Goal: Information Seeking & Learning: Compare options

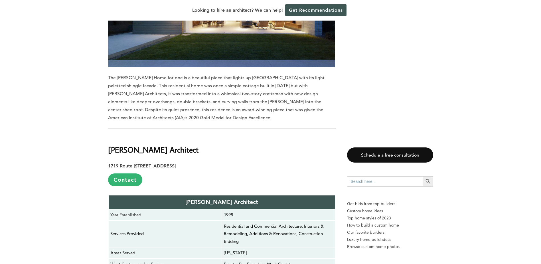
scroll to position [1627, 0]
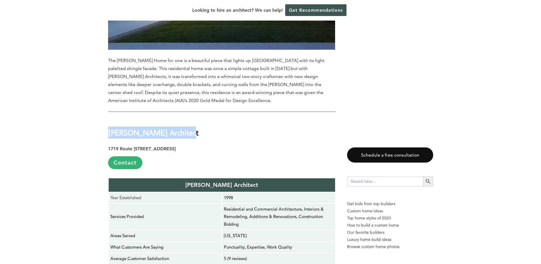
drag, startPoint x: 181, startPoint y: 69, endPoint x: 105, endPoint y: 66, distance: 75.9
drag, startPoint x: 105, startPoint y: 66, endPoint x: 117, endPoint y: 65, distance: 12.0
copy strong "[PERSON_NAME] Architect"
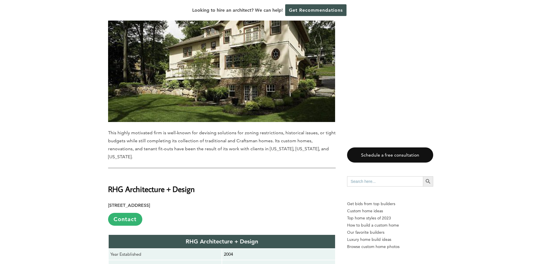
scroll to position [2026, 0]
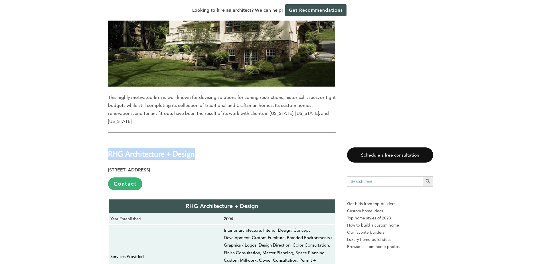
drag, startPoint x: 194, startPoint y: 83, endPoint x: 109, endPoint y: 82, distance: 85.0
click at [109, 148] on strong "RHG Architecture + Design" at bounding box center [151, 153] width 87 height 10
drag, startPoint x: 109, startPoint y: 82, endPoint x: 119, endPoint y: 81, distance: 10.4
copy strong "RHG Architecture + Design"
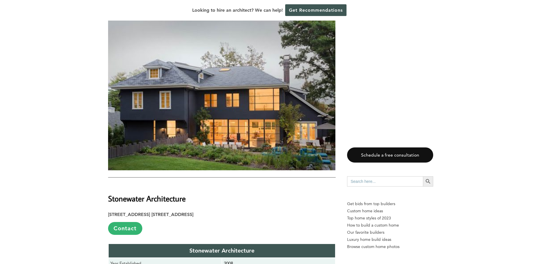
scroll to position [2483, 0]
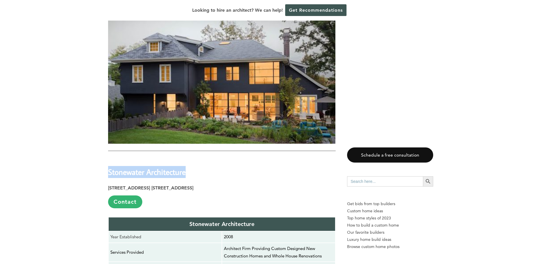
drag, startPoint x: 185, startPoint y: 92, endPoint x: 110, endPoint y: 94, distance: 75.9
click at [110, 167] on strong "Stonewater Architecture" at bounding box center [147, 172] width 78 height 10
drag, startPoint x: 110, startPoint y: 94, endPoint x: 144, endPoint y: 92, distance: 34.0
copy strong "Stonewater Architecture"
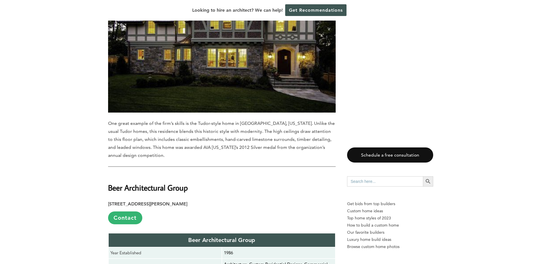
scroll to position [2911, 0]
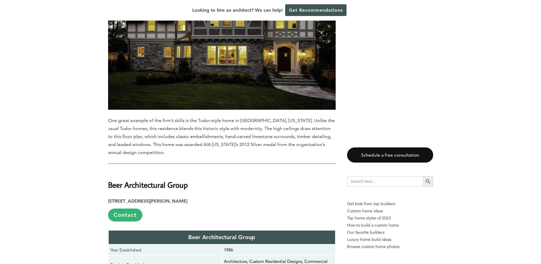
drag, startPoint x: 180, startPoint y: 106, endPoint x: 105, endPoint y: 110, distance: 75.1
drag, startPoint x: 110, startPoint y: 104, endPoint x: 194, endPoint y: 107, distance: 83.7
click at [194, 171] on h2 "Beer Architectural Group" at bounding box center [222, 181] width 228 height 20
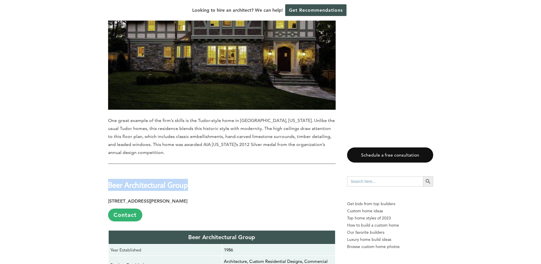
drag, startPoint x: 194, startPoint y: 107, endPoint x: 168, endPoint y: 103, distance: 25.9
copy strong "Beer Architectural Group"
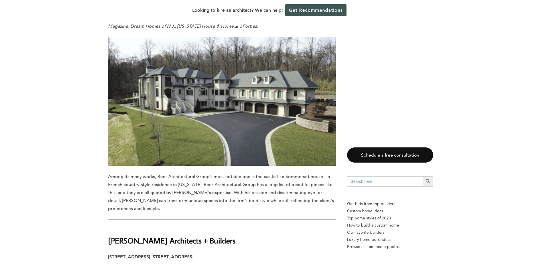
scroll to position [3310, 0]
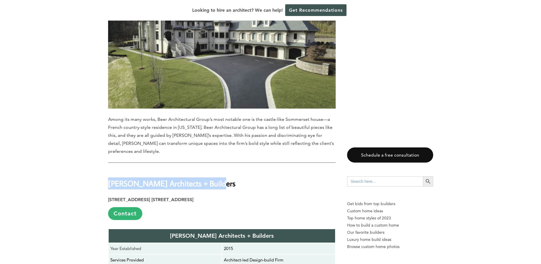
drag, startPoint x: 216, startPoint y: 95, endPoint x: 94, endPoint y: 94, distance: 121.9
drag, startPoint x: 94, startPoint y: 94, endPoint x: 171, endPoint y: 96, distance: 77.1
copy strong "[PERSON_NAME] Architects + Builders"
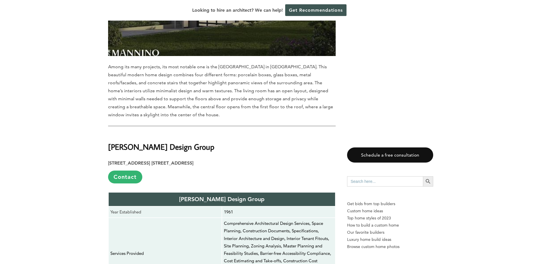
scroll to position [3795, 0]
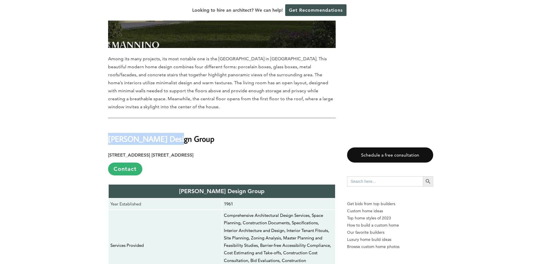
drag, startPoint x: 173, startPoint y: 51, endPoint x: 110, endPoint y: 51, distance: 62.5
click at [110, 134] on strong "[PERSON_NAME] Design Group" at bounding box center [161, 139] width 106 height 10
copy strong "[PERSON_NAME] Design Group"
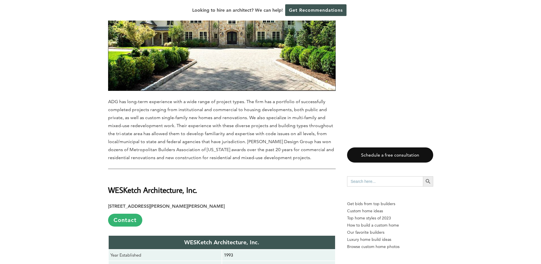
scroll to position [4252, 0]
drag, startPoint x: 198, startPoint y: 103, endPoint x: 109, endPoint y: 99, distance: 89.1
click at [109, 175] on h2 "WESKetch Architecture, Inc." at bounding box center [222, 185] width 228 height 20
drag, startPoint x: 109, startPoint y: 99, endPoint x: 144, endPoint y: 99, distance: 34.5
copy strong "WESKetch Architecture, Inc."
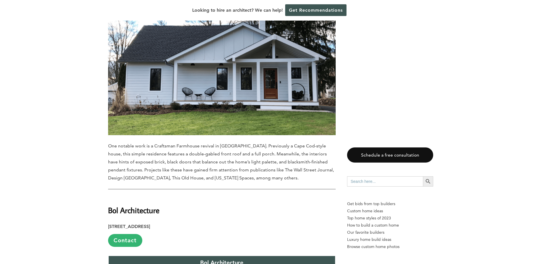
scroll to position [4708, 0]
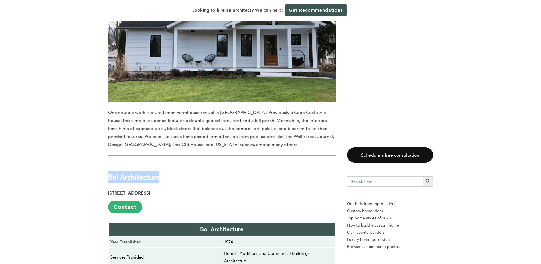
drag, startPoint x: 159, startPoint y: 89, endPoint x: 103, endPoint y: 90, distance: 56.2
drag, startPoint x: 103, startPoint y: 90, endPoint x: 136, endPoint y: 88, distance: 33.7
copy strong "Bol Architecture"
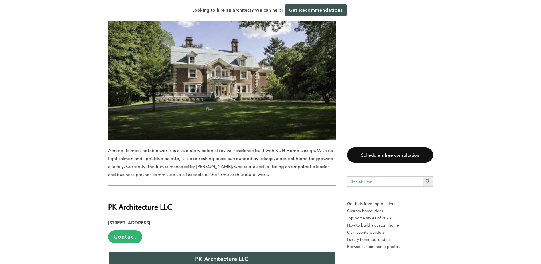
scroll to position [5479, 0]
drag, startPoint x: 167, startPoint y: 94, endPoint x: 108, endPoint y: 93, distance: 58.5
click at [108, 192] on h2 "PK Architecture LLC" at bounding box center [222, 202] width 228 height 20
drag, startPoint x: 108, startPoint y: 93, endPoint x: 146, endPoint y: 96, distance: 37.5
copy strong "PK Architecture LLC"
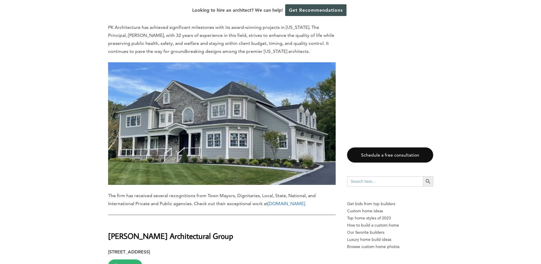
scroll to position [5878, 0]
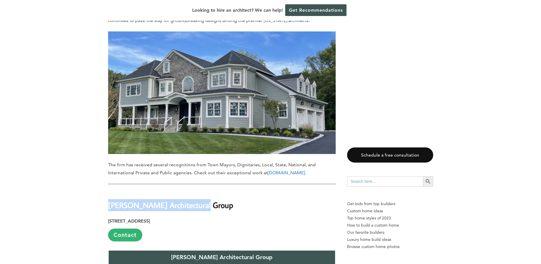
drag, startPoint x: 201, startPoint y: 70, endPoint x: 110, endPoint y: 76, distance: 91.2
click at [110, 200] on strong "[PERSON_NAME] Architectural Group" at bounding box center [170, 205] width 125 height 10
drag, startPoint x: 110, startPoint y: 76, endPoint x: 138, endPoint y: 71, distance: 28.6
copy strong "[PERSON_NAME] Architectural Group"
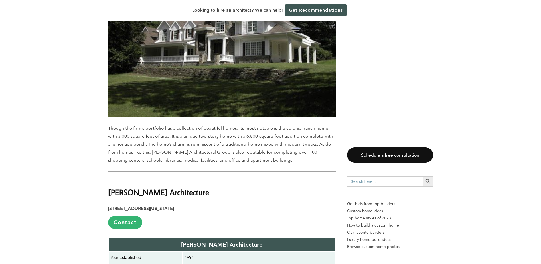
scroll to position [6335, 0]
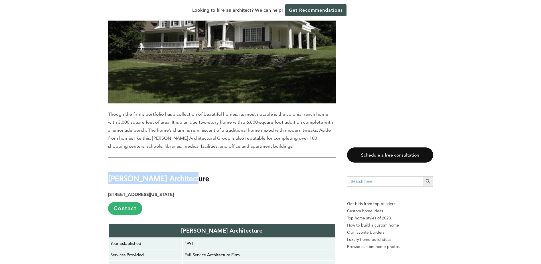
drag, startPoint x: 187, startPoint y: 46, endPoint x: 104, endPoint y: 49, distance: 83.4
click at [148, 173] on strong "[PERSON_NAME] Architecture" at bounding box center [158, 178] width 101 height 10
click at [210, 164] on h2 "[PERSON_NAME] Architecture" at bounding box center [222, 174] width 228 height 20
click at [174, 173] on strong "[PERSON_NAME] Architecture" at bounding box center [158, 178] width 101 height 10
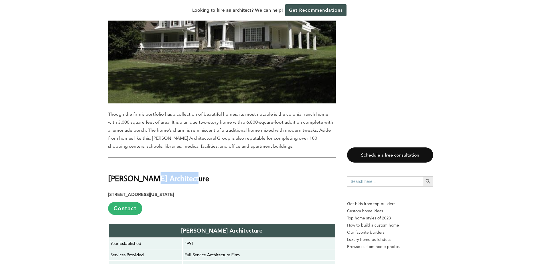
click at [173, 173] on strong "[PERSON_NAME] Architecture" at bounding box center [158, 178] width 101 height 10
click at [174, 173] on strong "[PERSON_NAME] Architecture" at bounding box center [158, 178] width 101 height 10
click at [163, 173] on strong "[PERSON_NAME] Architecture" at bounding box center [158, 178] width 101 height 10
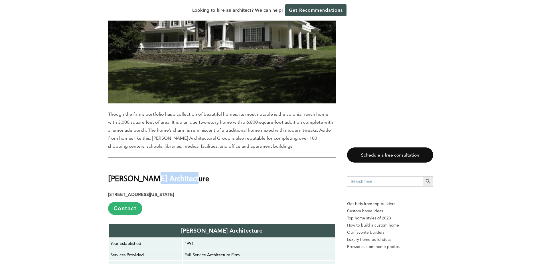
click at [163, 173] on strong "[PERSON_NAME] Architecture" at bounding box center [158, 178] width 101 height 10
click at [197, 164] on h2 "[PERSON_NAME] Architecture" at bounding box center [222, 174] width 228 height 20
click at [176, 173] on strong "[PERSON_NAME] Architecture" at bounding box center [158, 178] width 101 height 10
drag, startPoint x: 174, startPoint y: 62, endPoint x: 172, endPoint y: 57, distance: 5.1
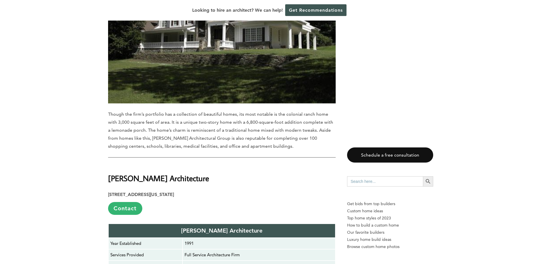
click at [173, 191] on strong "[STREET_ADDRESS][US_STATE]" at bounding box center [141, 193] width 66 height 5
click at [173, 173] on strong "[PERSON_NAME] Architecture" at bounding box center [158, 178] width 101 height 10
click at [174, 190] on p "[STREET_ADDRESS][US_STATE] Contact" at bounding box center [222, 202] width 228 height 24
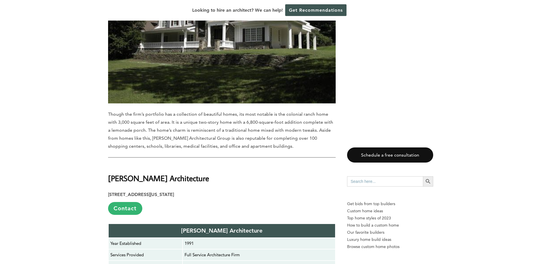
click at [173, 173] on strong "[PERSON_NAME] Architecture" at bounding box center [158, 178] width 101 height 10
drag, startPoint x: 173, startPoint y: 49, endPoint x: 216, endPoint y: 46, distance: 43.8
click at [216, 164] on h2 "[PERSON_NAME] Architecture" at bounding box center [222, 174] width 228 height 20
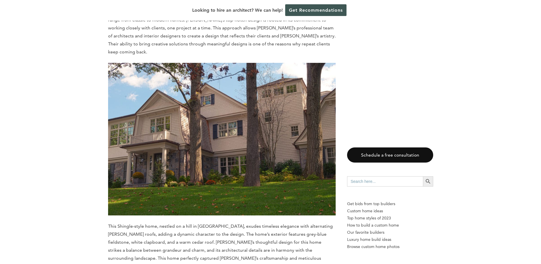
scroll to position [6735, 0]
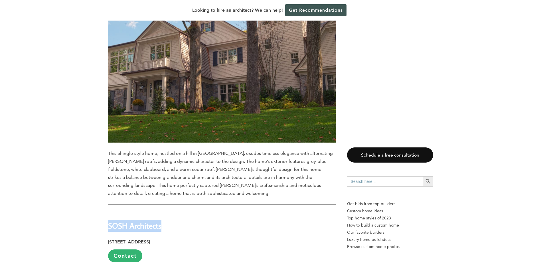
drag, startPoint x: 163, startPoint y: 77, endPoint x: 109, endPoint y: 76, distance: 53.9
click at [109, 211] on h2 "SOSH Architects" at bounding box center [222, 221] width 228 height 20
drag, startPoint x: 109, startPoint y: 76, endPoint x: 119, endPoint y: 72, distance: 10.8
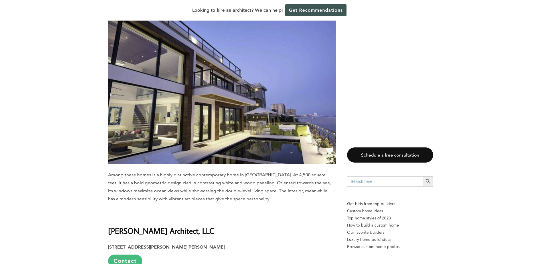
scroll to position [7163, 0]
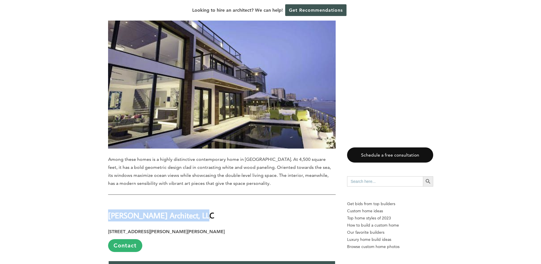
drag, startPoint x: 196, startPoint y: 64, endPoint x: 107, endPoint y: 69, distance: 89.2
drag, startPoint x: 107, startPoint y: 69, endPoint x: 143, endPoint y: 68, distance: 36.2
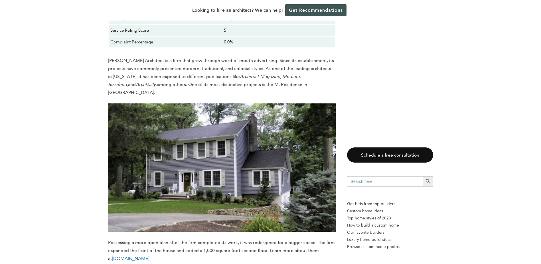
scroll to position [7562, 0]
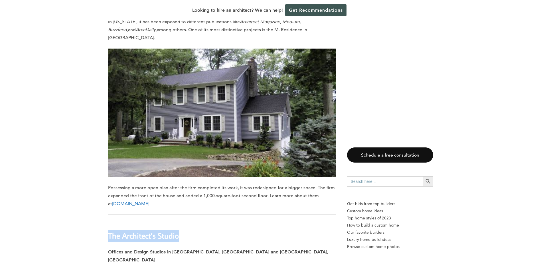
drag, startPoint x: 177, startPoint y: 71, endPoint x: 108, endPoint y: 74, distance: 69.1
click at [108, 230] on strong "The Architect’s Studio" at bounding box center [143, 235] width 71 height 10
drag, startPoint x: 108, startPoint y: 74, endPoint x: 151, endPoint y: 70, distance: 43.3
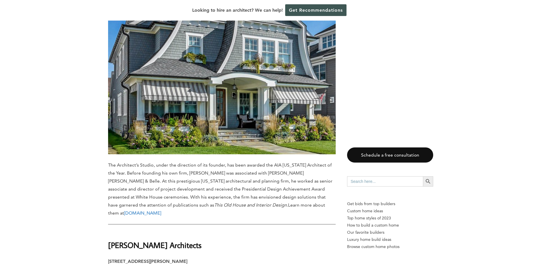
scroll to position [8052, 0]
click at [138, 240] on strong "[PERSON_NAME] Architects" at bounding box center [155, 245] width 94 height 10
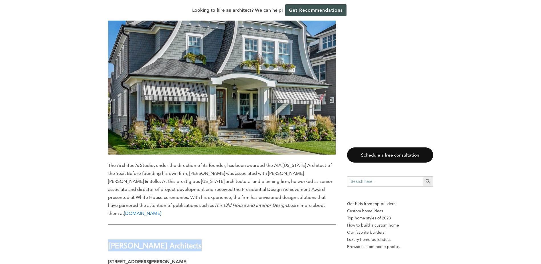
click at [138, 240] on strong "[PERSON_NAME] Architects" at bounding box center [155, 245] width 94 height 10
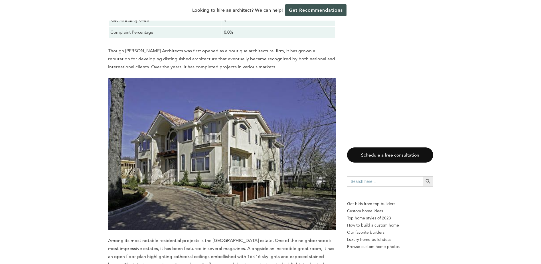
scroll to position [8423, 0]
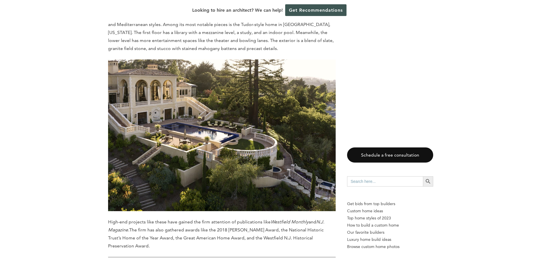
scroll to position [8908, 0]
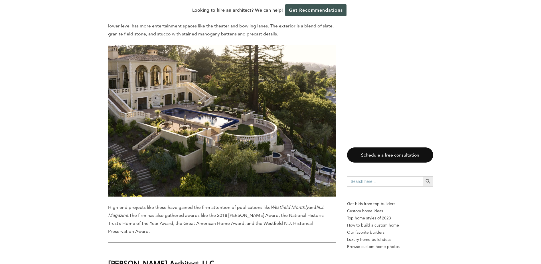
click at [135, 258] on strong "[PERSON_NAME] Architect, LLC" at bounding box center [161, 263] width 106 height 10
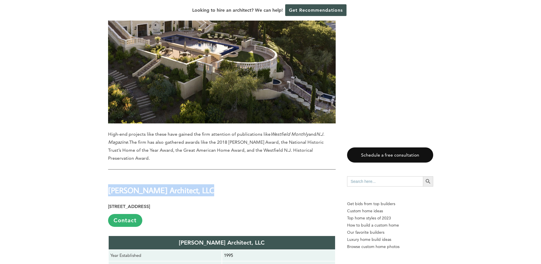
scroll to position [8966, 0]
